Goal: Navigation & Orientation: Find specific page/section

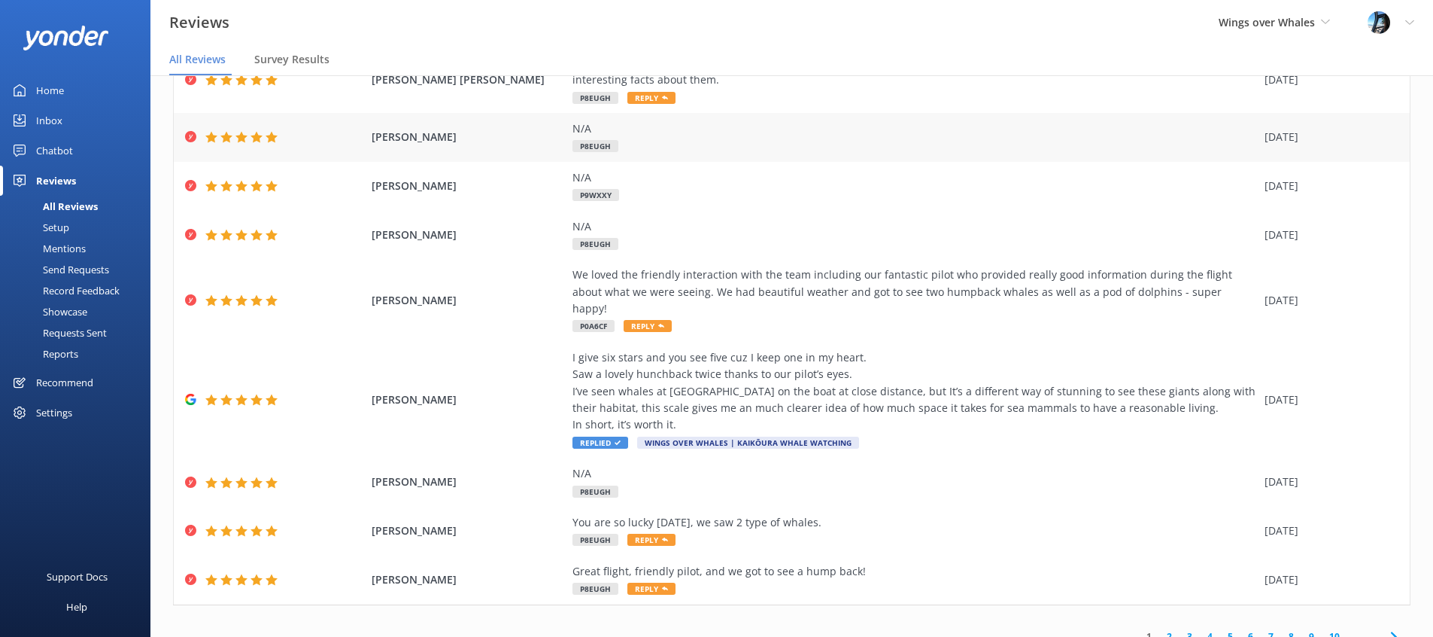
scroll to position [30, 0]
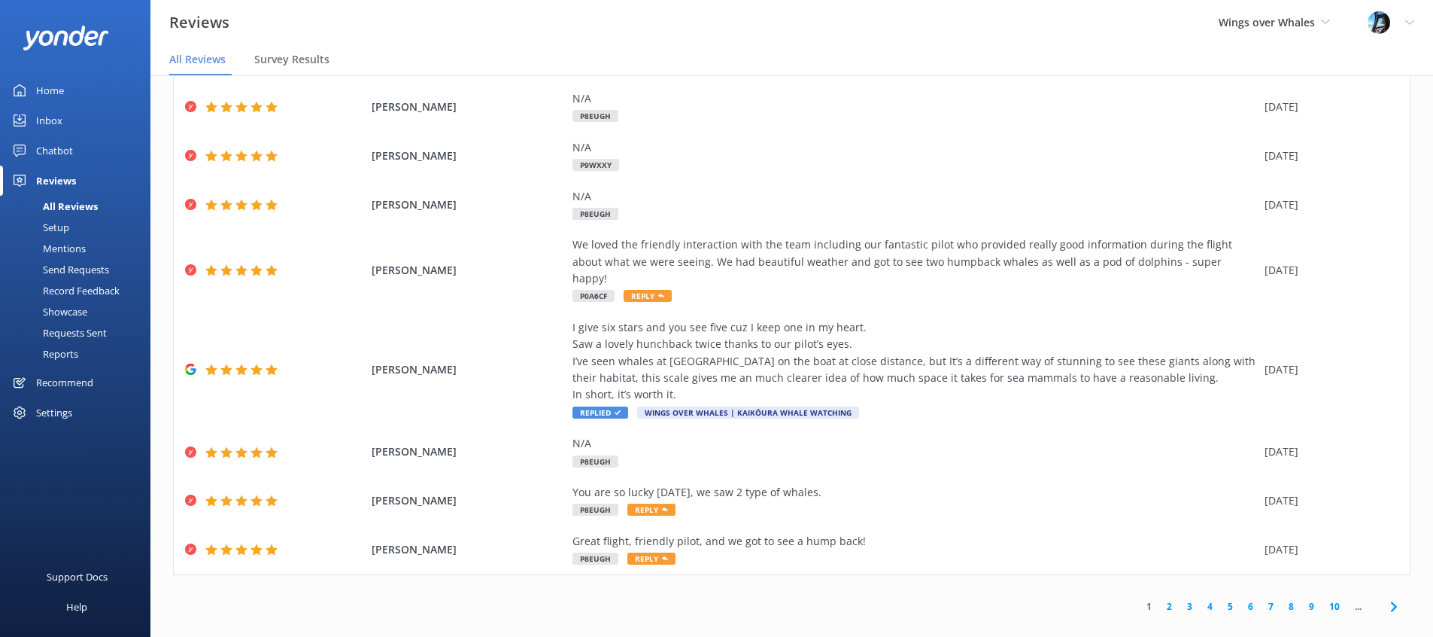
click at [1170, 599] on link "2" at bounding box center [1170, 606] width 20 height 14
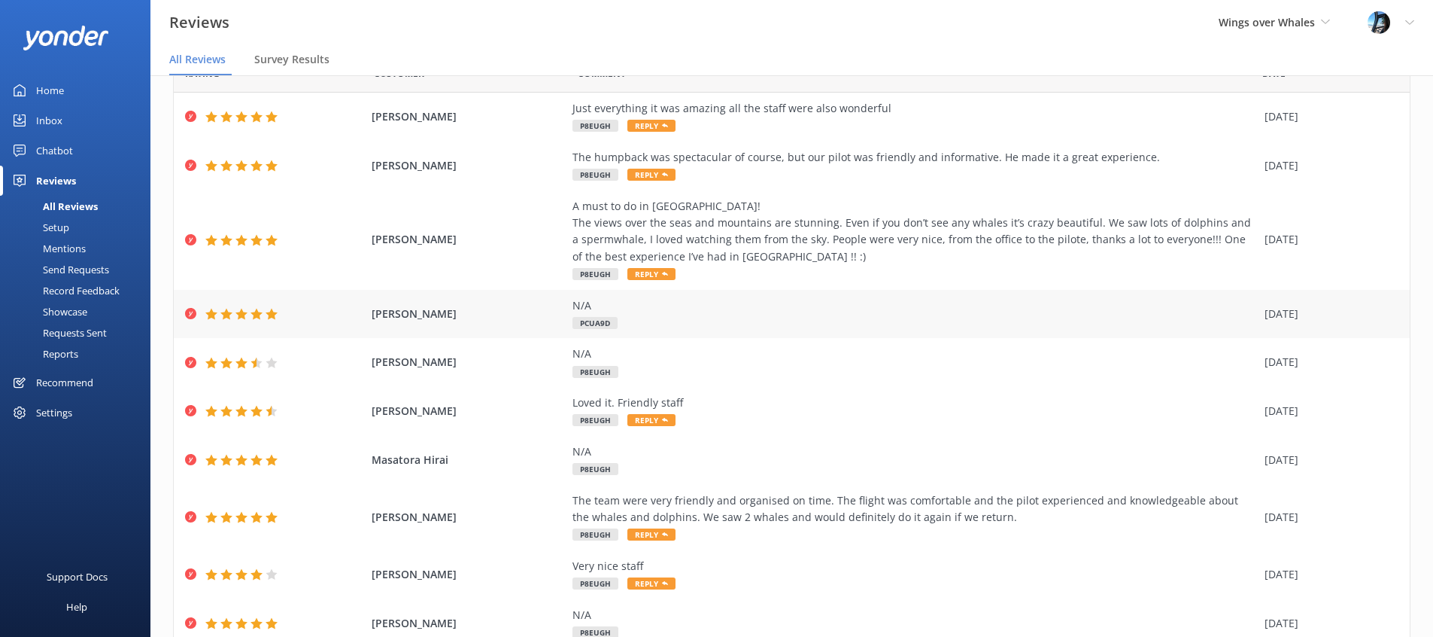
scroll to position [135, 0]
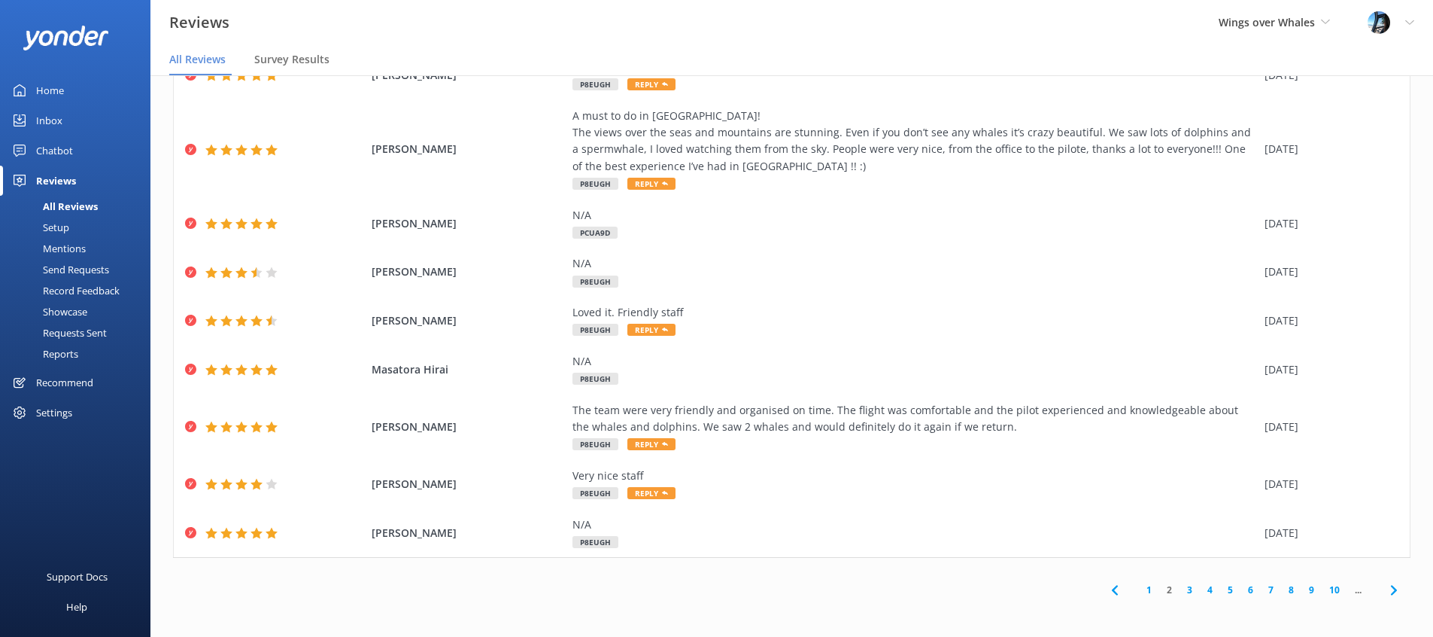
click at [1190, 588] on link "3" at bounding box center [1190, 589] width 20 height 14
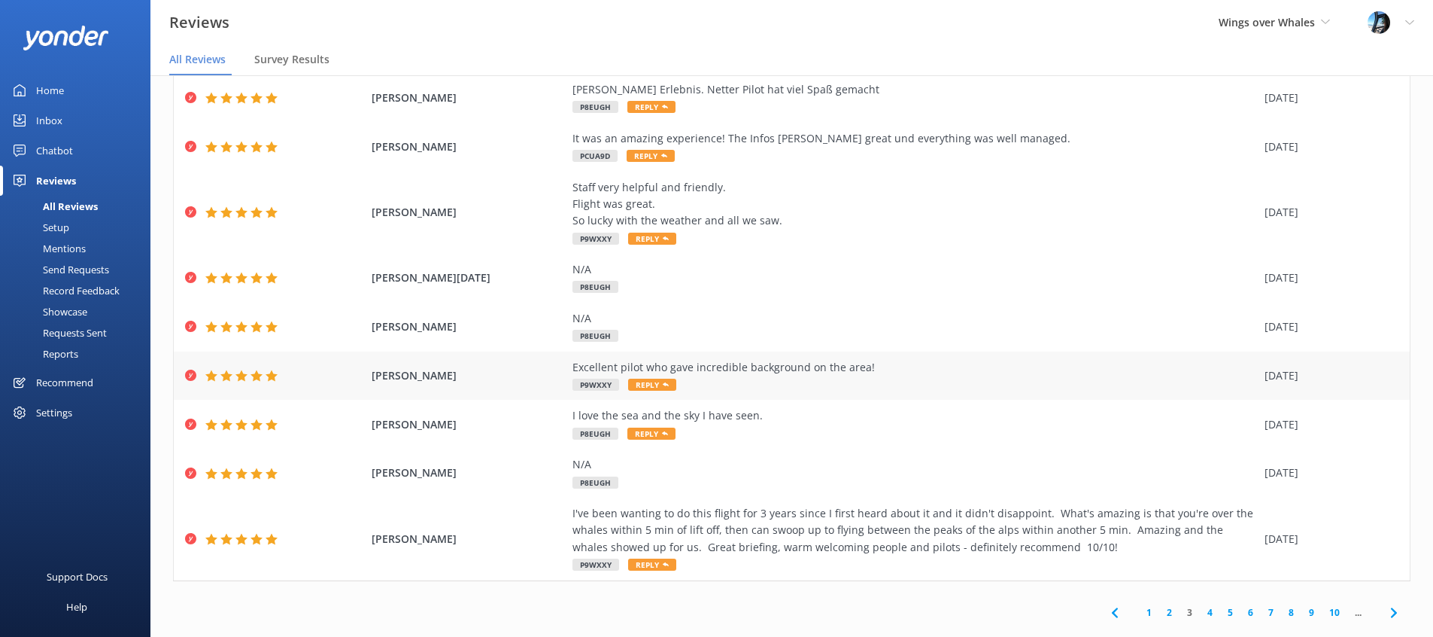
scroll to position [186, 0]
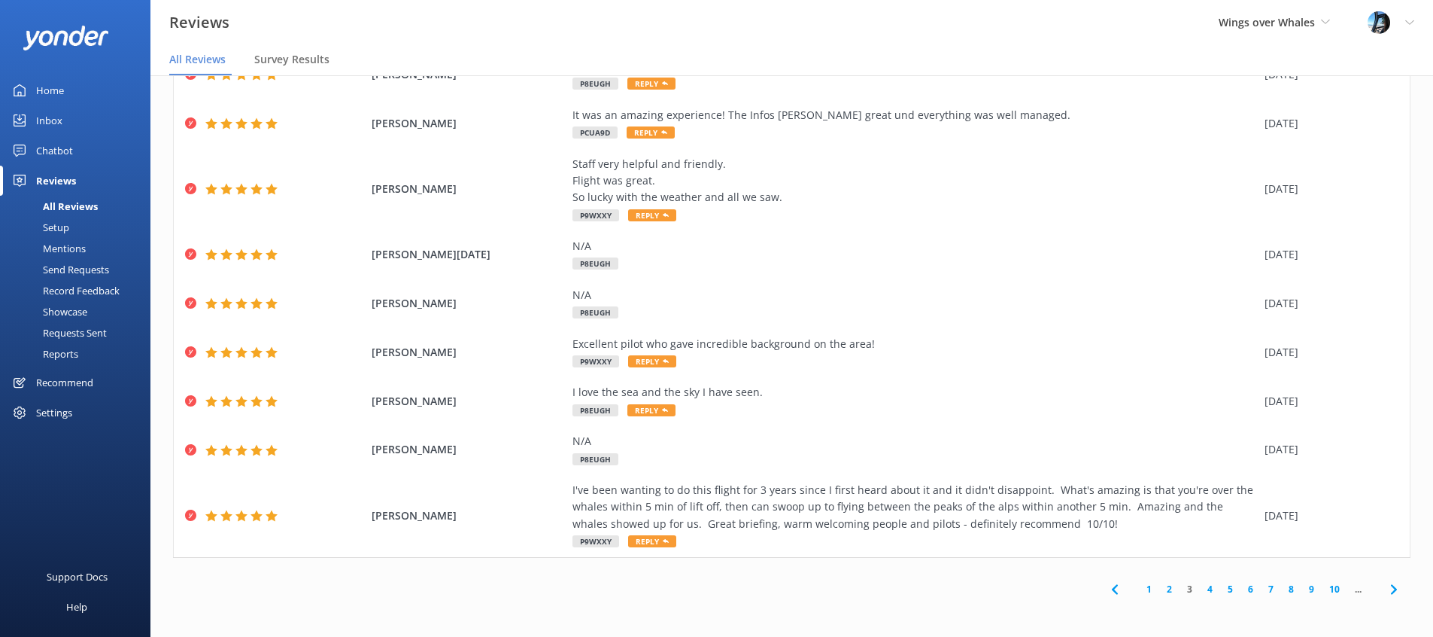
click at [1211, 589] on link "4" at bounding box center [1210, 589] width 20 height 14
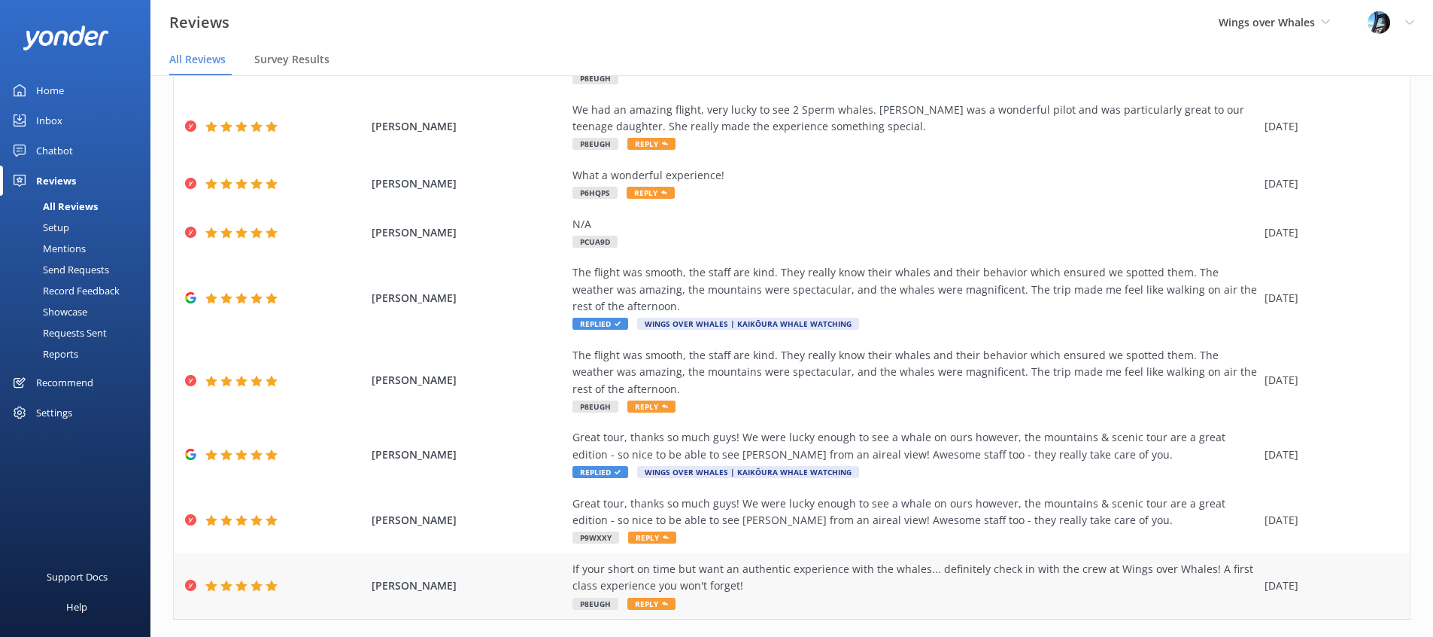
scroll to position [202, 0]
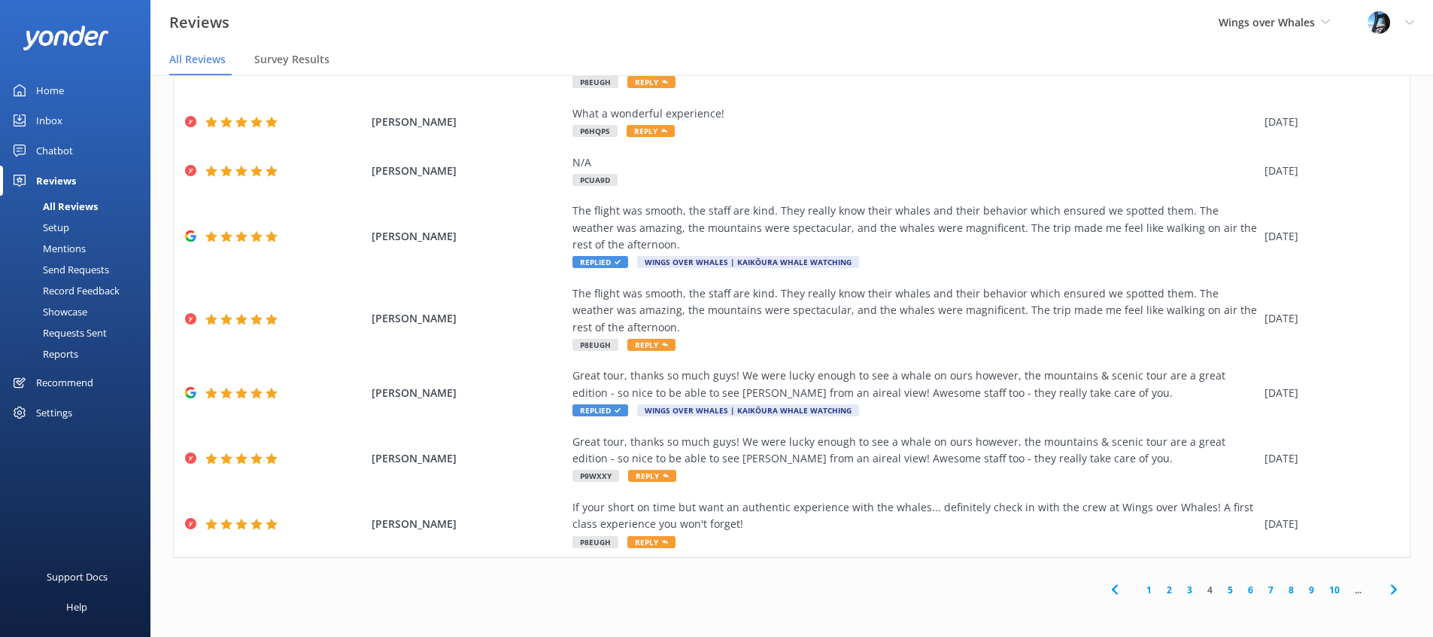
click at [1151, 585] on link "1" at bounding box center [1149, 589] width 20 height 14
